Goal: Task Accomplishment & Management: Use online tool/utility

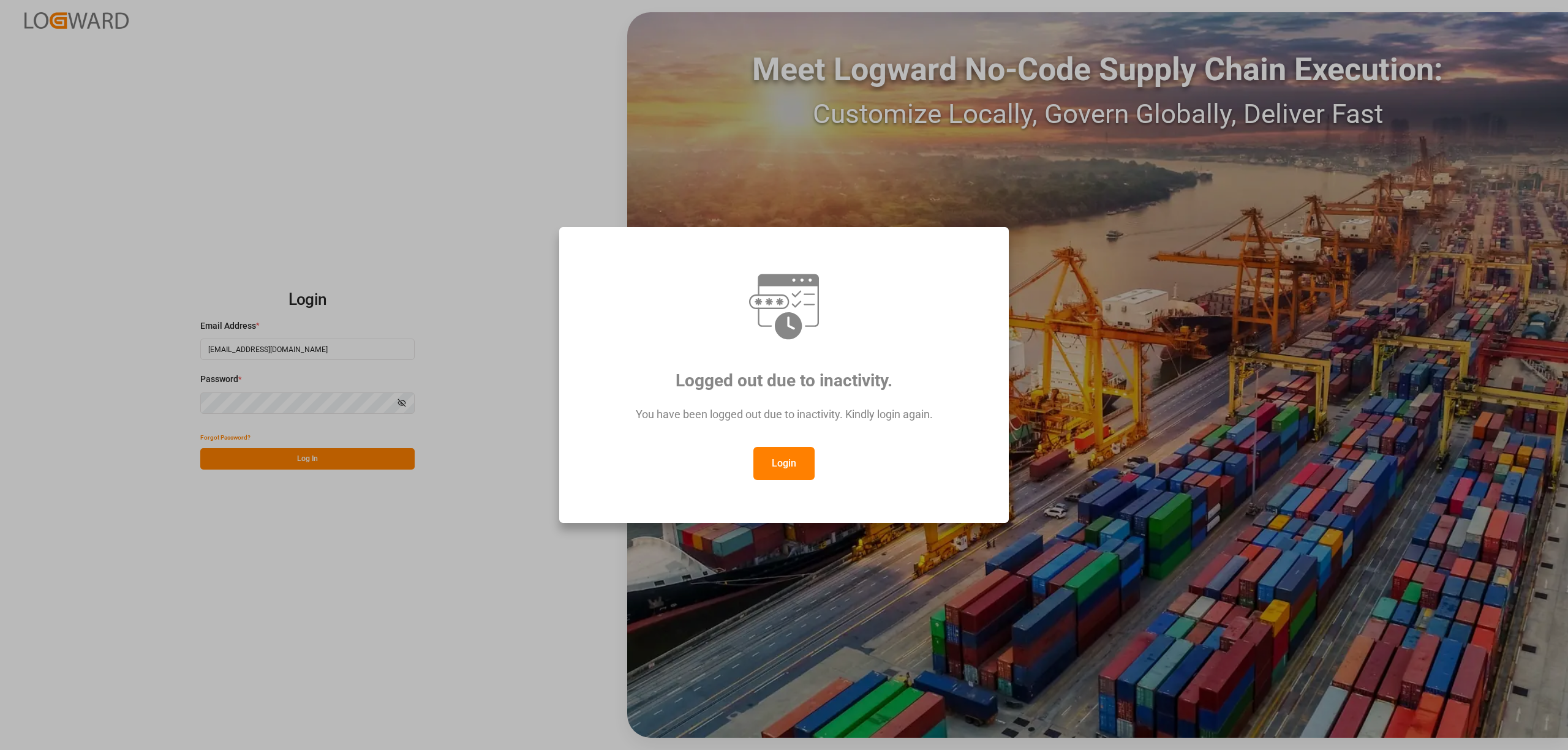
click at [784, 471] on button "Login" at bounding box center [784, 463] width 61 height 33
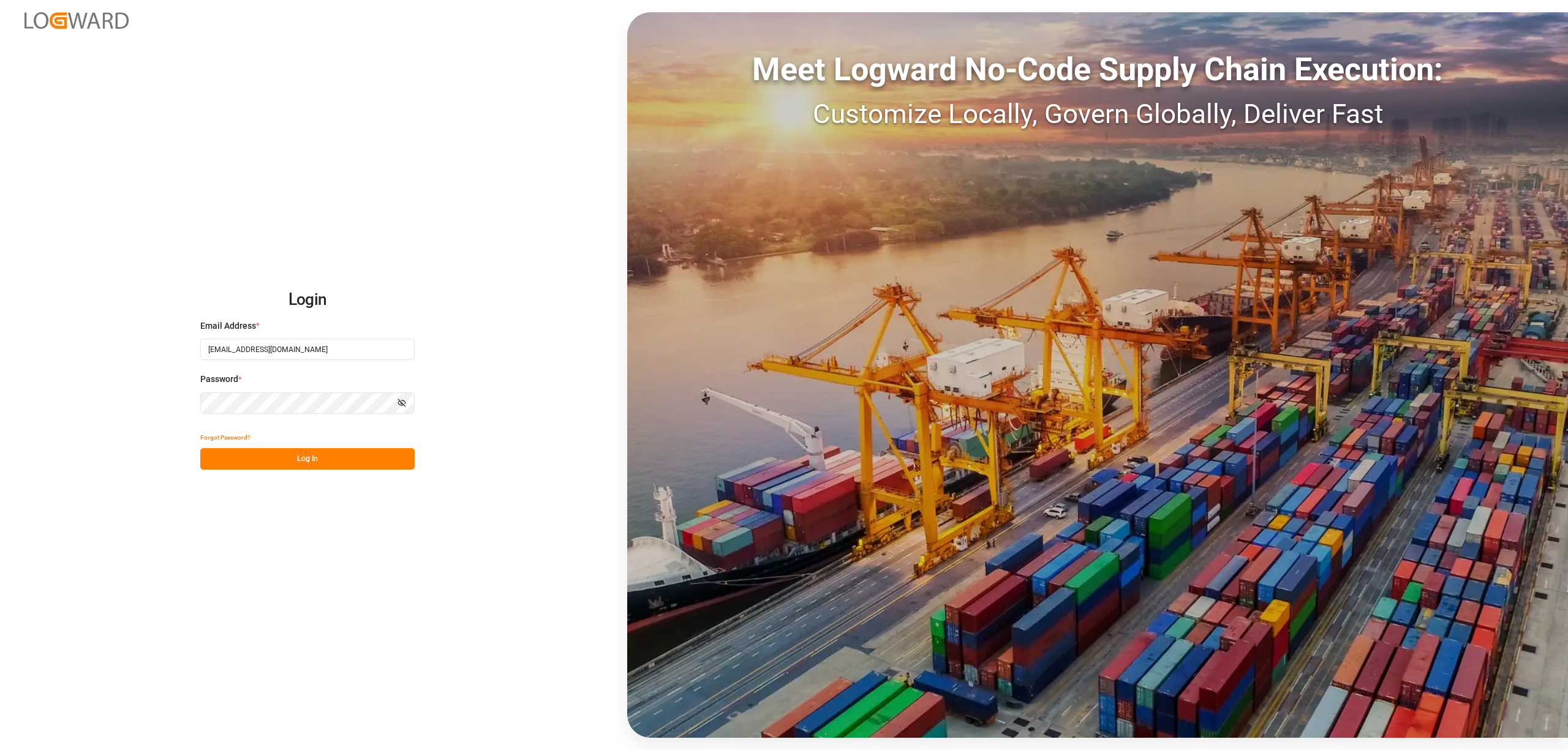
click at [293, 475] on div "Login Email Address * [EMAIL_ADDRESS][DOMAIN_NAME] Password * Show password For…" at bounding box center [784, 375] width 1568 height 750
click at [310, 461] on button "Log In" at bounding box center [307, 458] width 214 height 22
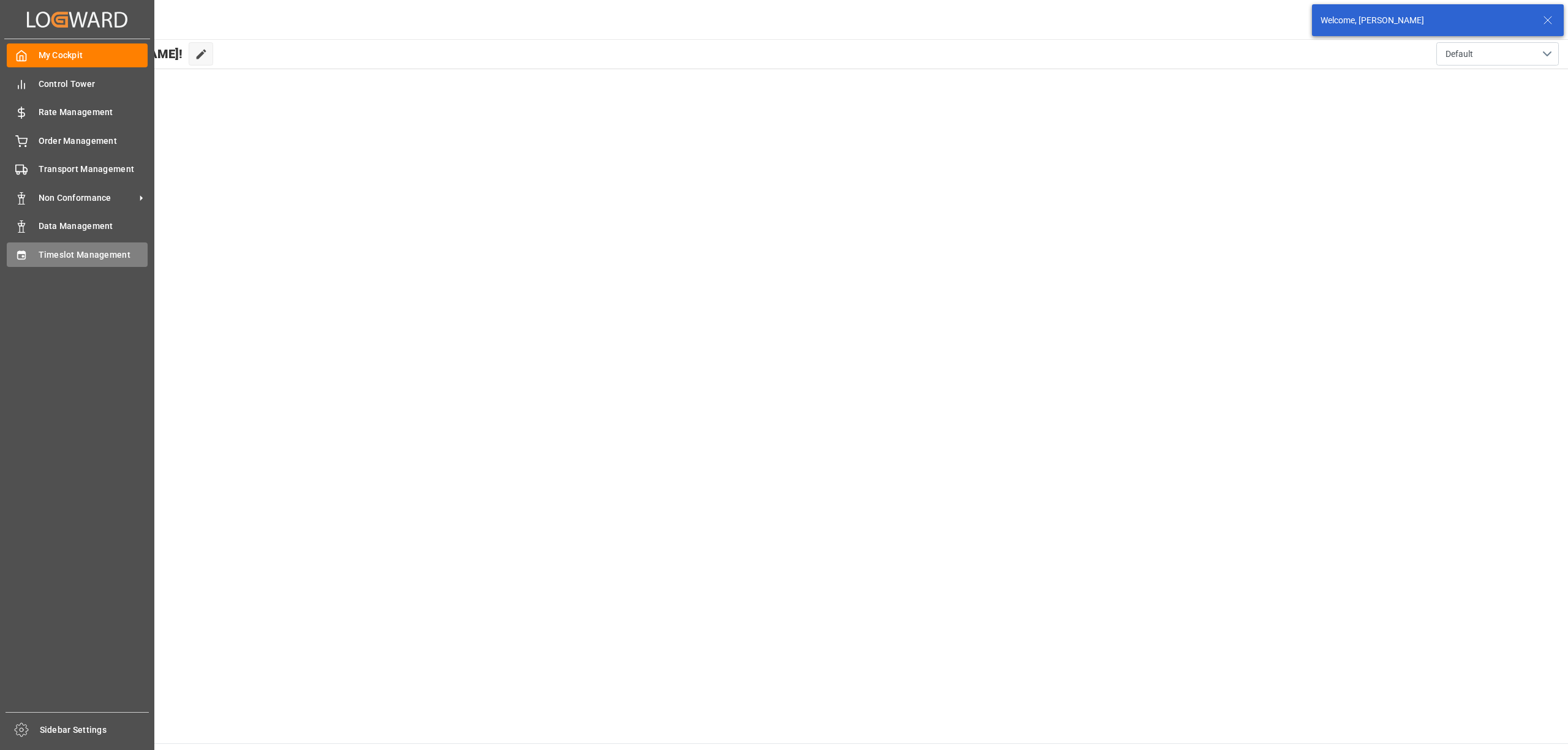
click at [29, 260] on div "Timeslot Management Timeslot Management" at bounding box center [77, 254] width 141 height 24
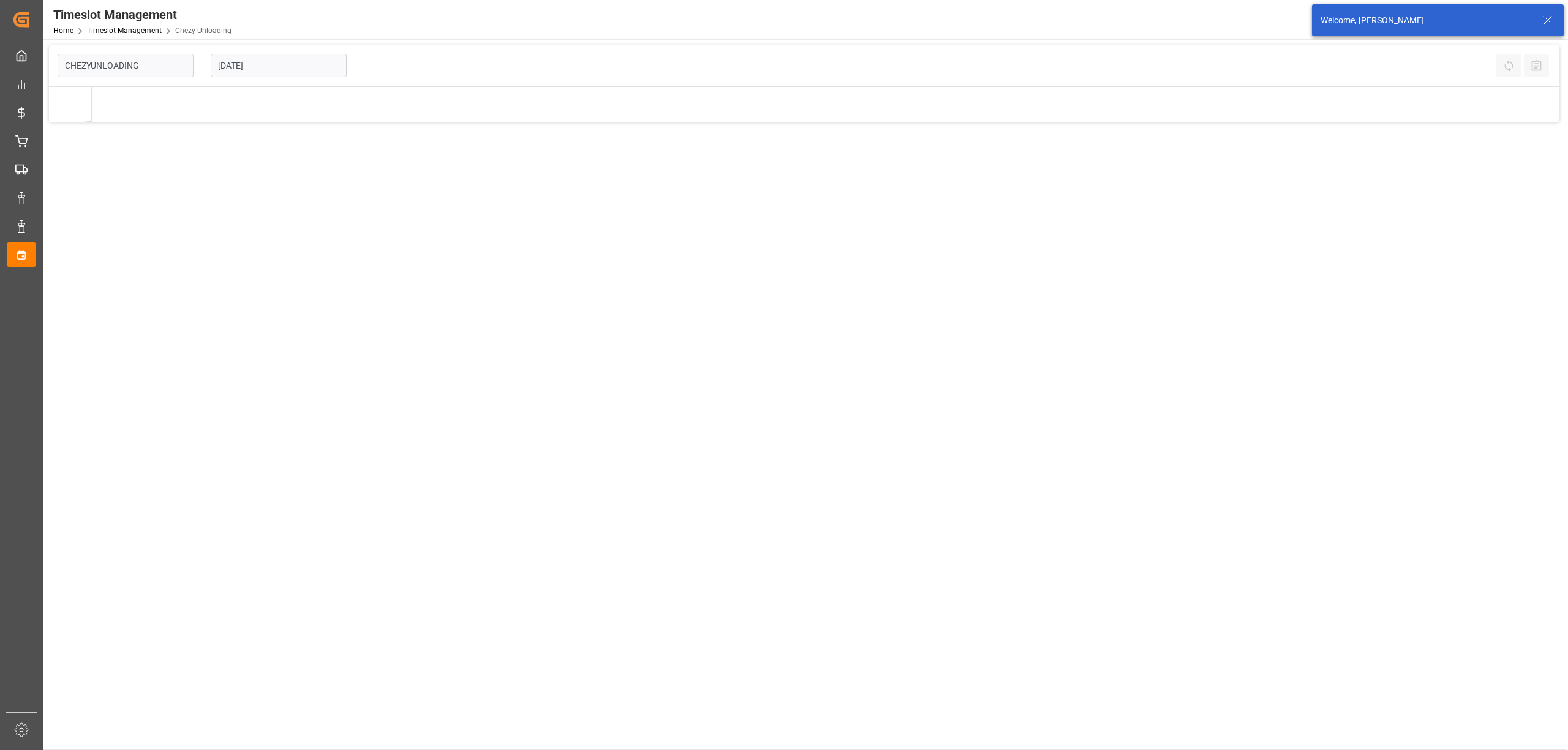
type input "Chezy Unloading"
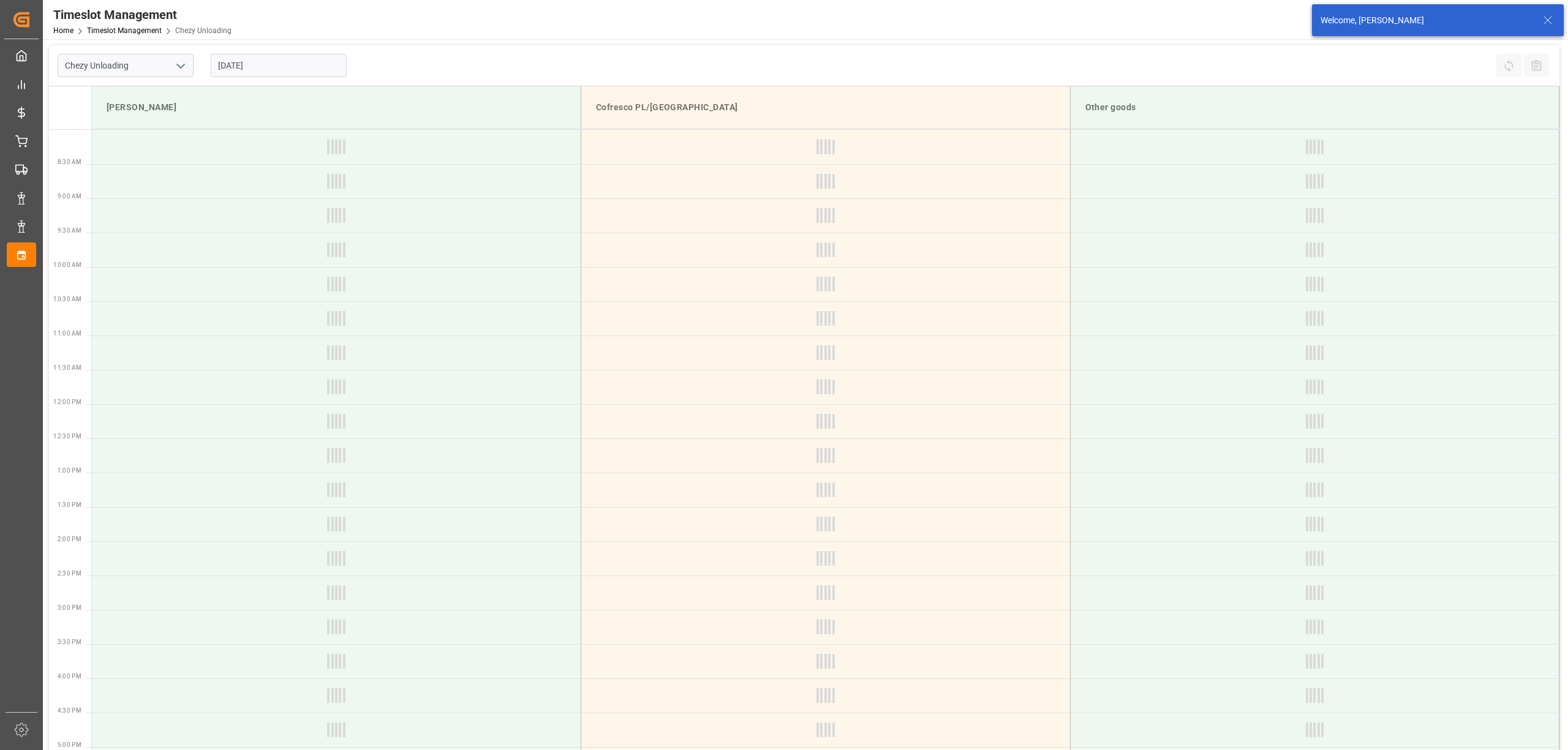
click at [255, 69] on input "[DATE]" at bounding box center [278, 65] width 136 height 23
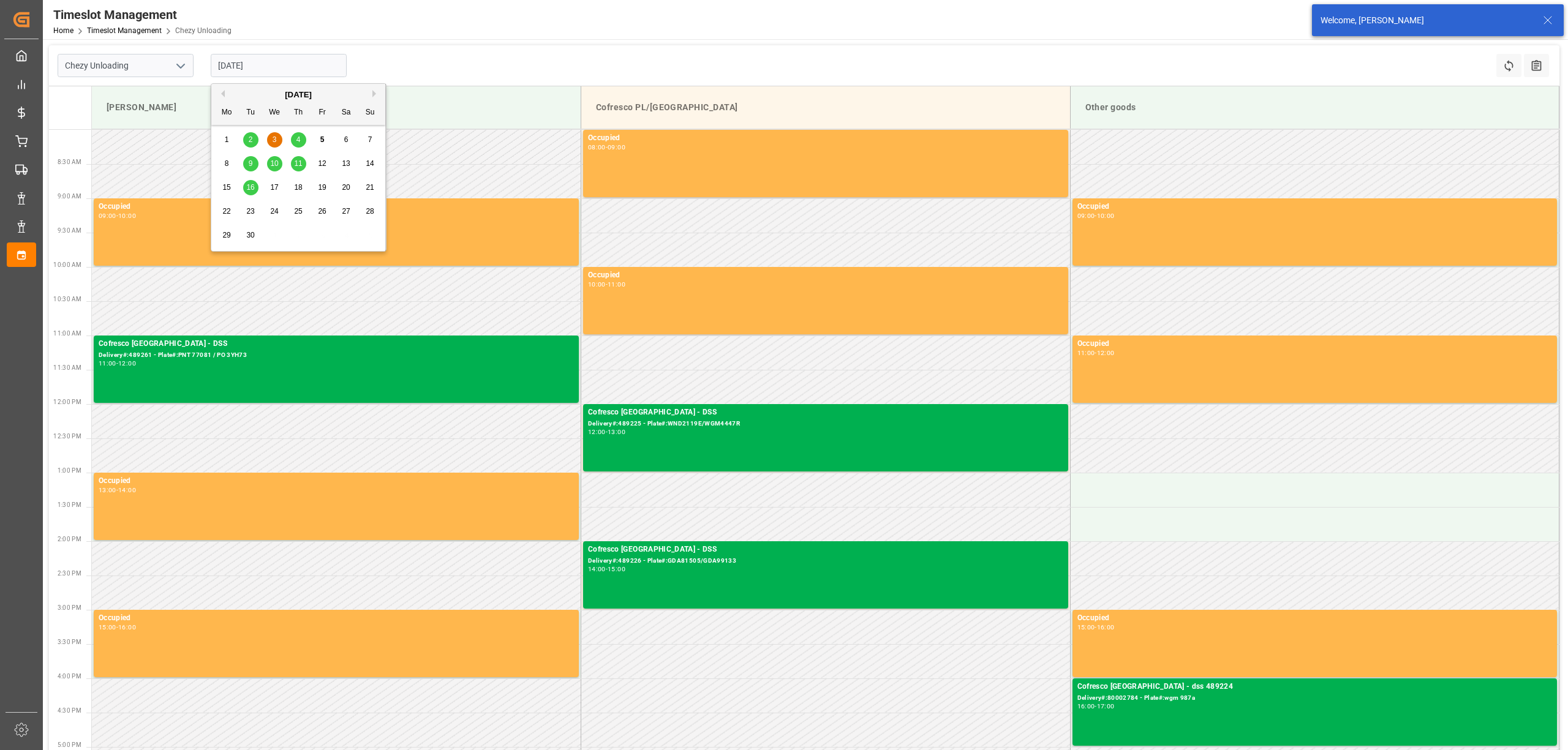
click at [296, 164] on span "11" at bounding box center [298, 164] width 8 height 9
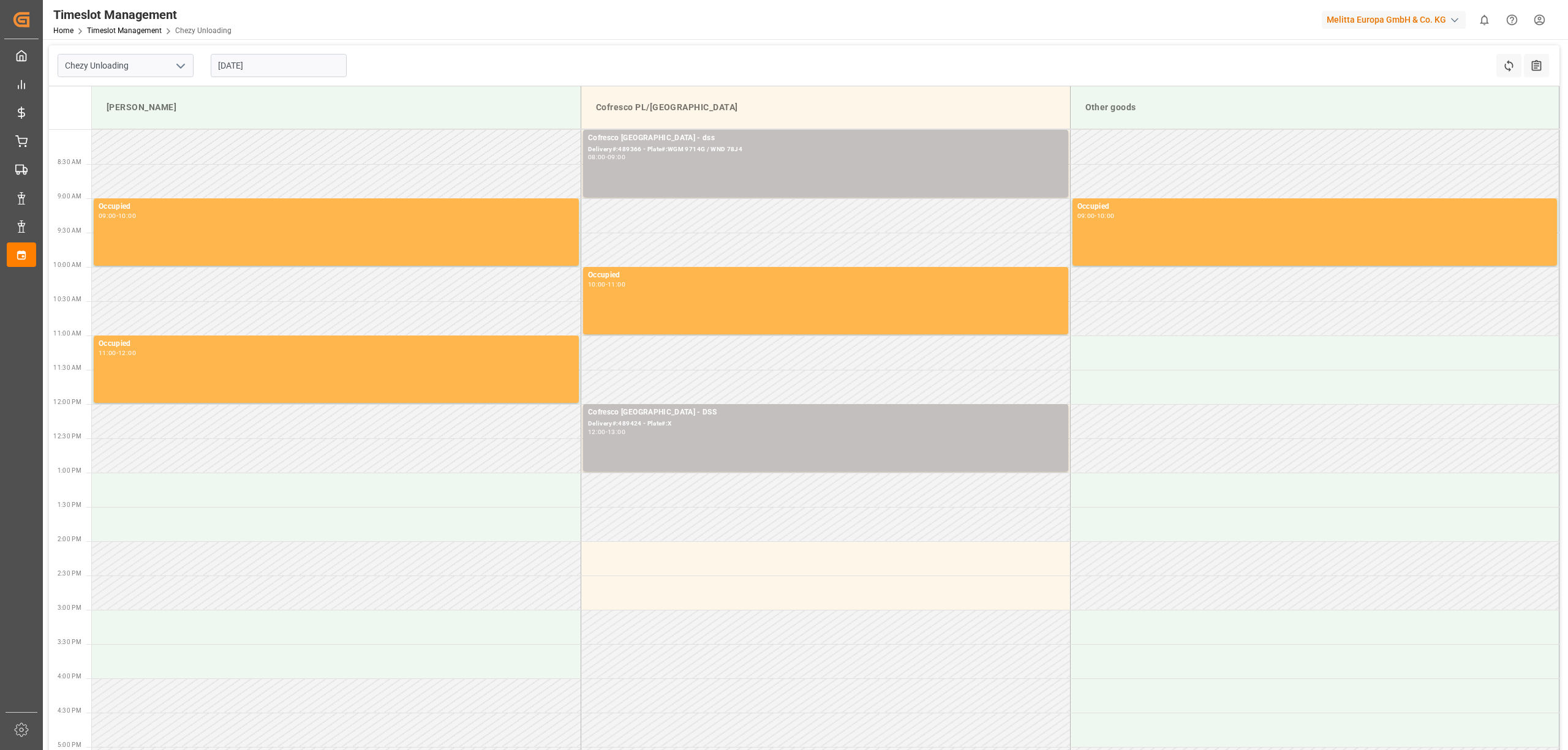
click at [512, 31] on div "Timeslot Management Home Timeslot Management Chezy Unloading Melitta Europa Gmb…" at bounding box center [801, 19] width 1534 height 39
click at [254, 60] on input "[DATE]" at bounding box center [278, 65] width 136 height 23
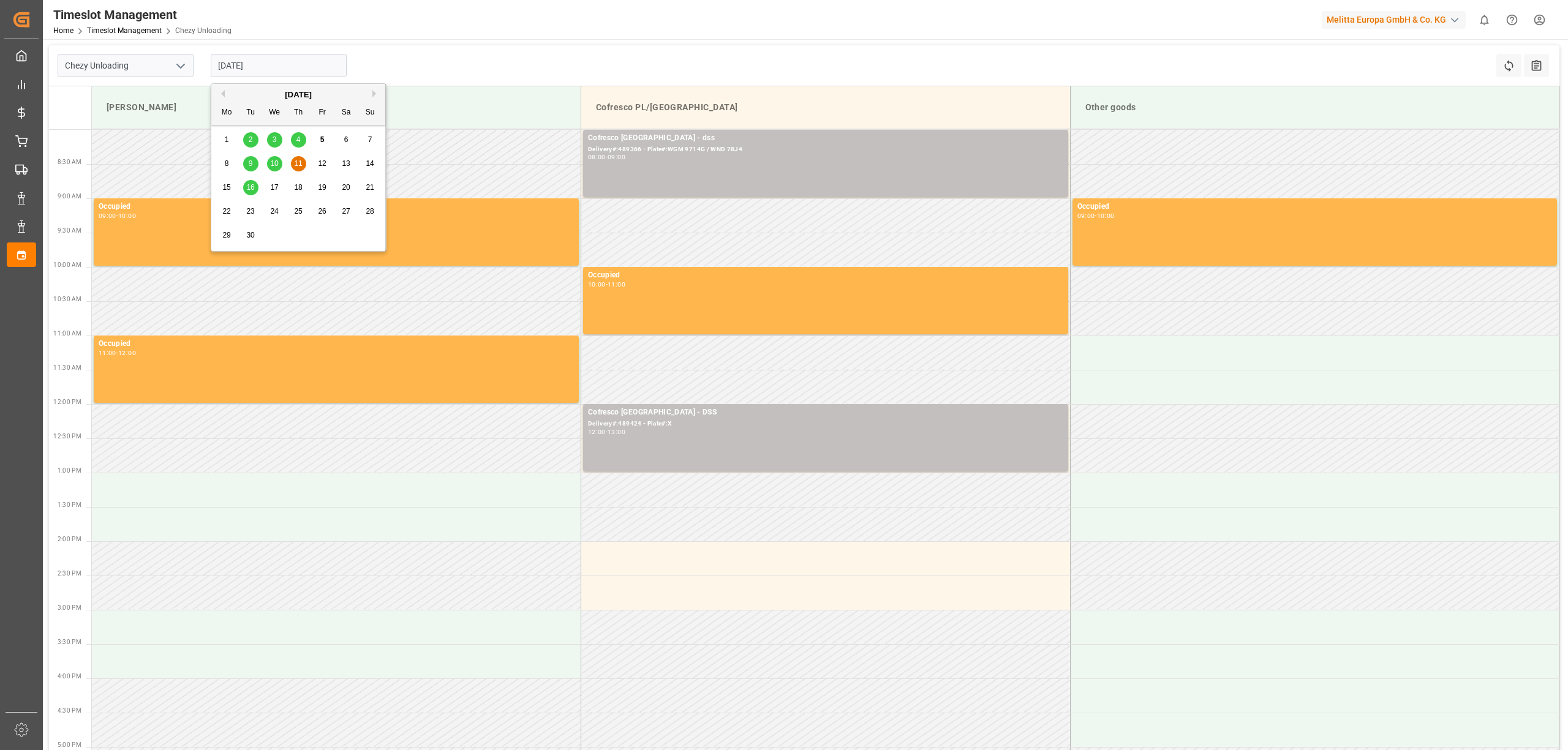
click at [287, 164] on div "8 9 10 11 12 13 14" at bounding box center [299, 164] width 168 height 24
click at [278, 165] on span "10" at bounding box center [274, 164] width 8 height 9
type input "[DATE]"
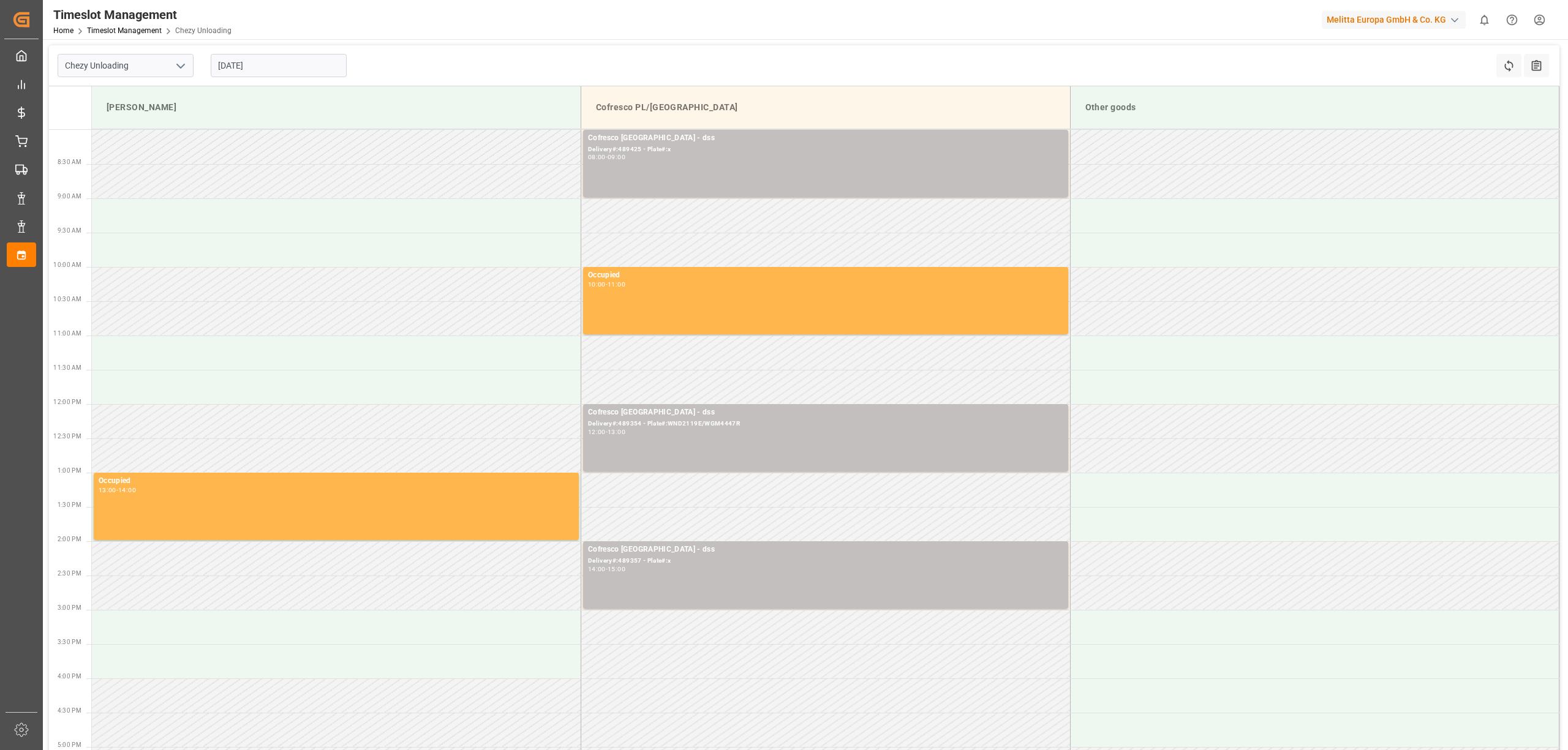
click at [515, 60] on div "Chezy Unloading [DATE] Refresh Time Slots All Audits" at bounding box center [804, 65] width 1510 height 41
click at [499, 47] on div "Chezy Unloading [DATE] Refresh Time Slots All Audits" at bounding box center [804, 65] width 1510 height 41
